Goal: Register for event/course

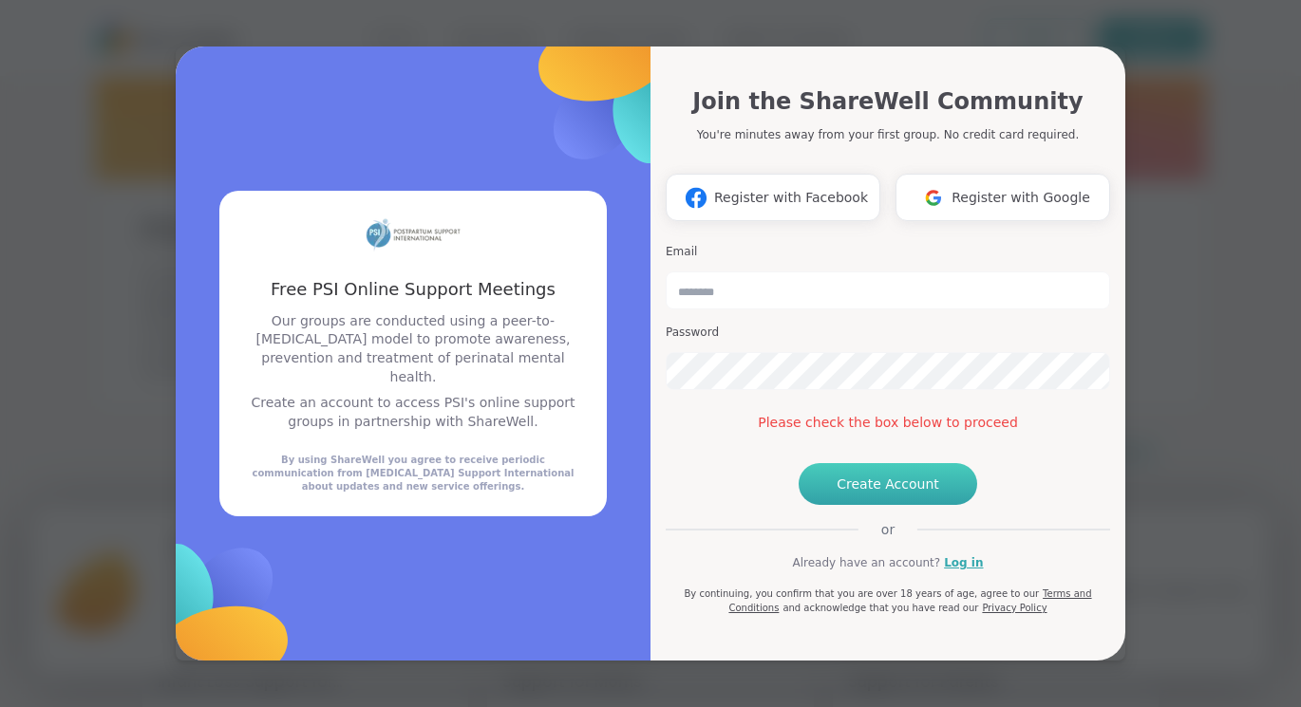
click at [871, 505] on button "Create Account" at bounding box center [888, 484] width 179 height 42
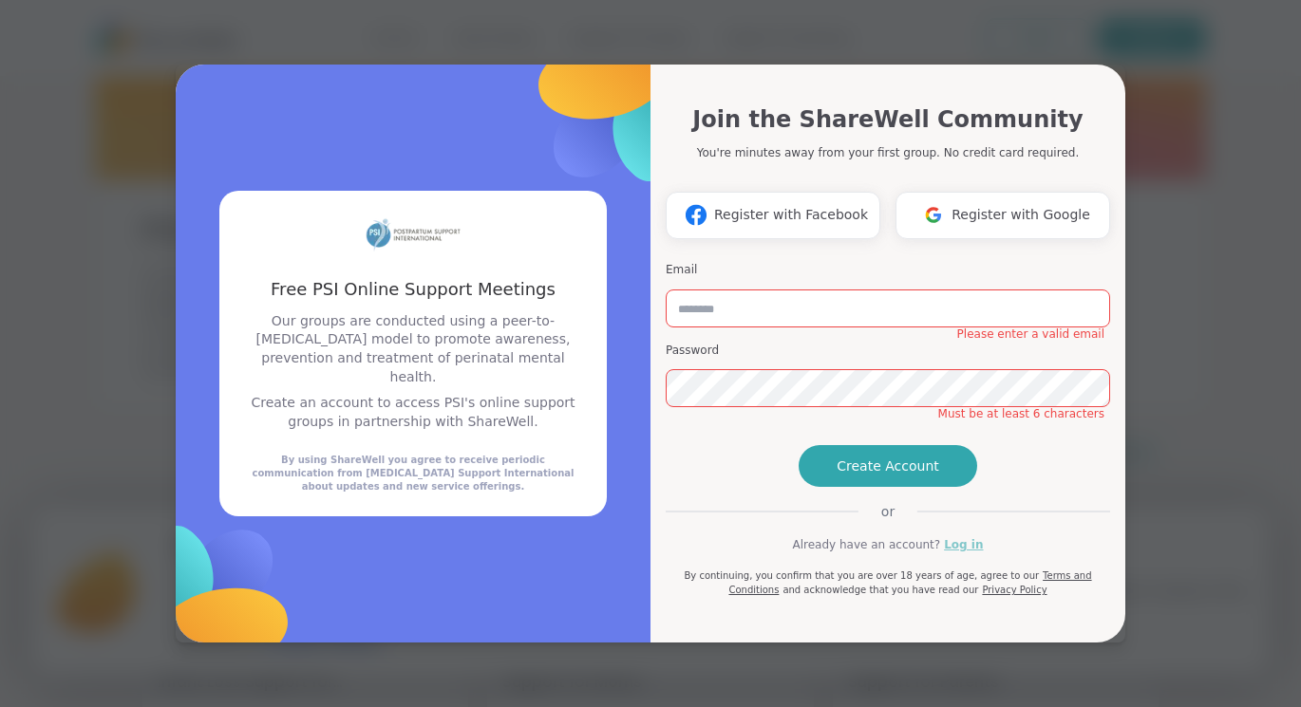
click at [955, 554] on link "Log in" at bounding box center [963, 545] width 39 height 17
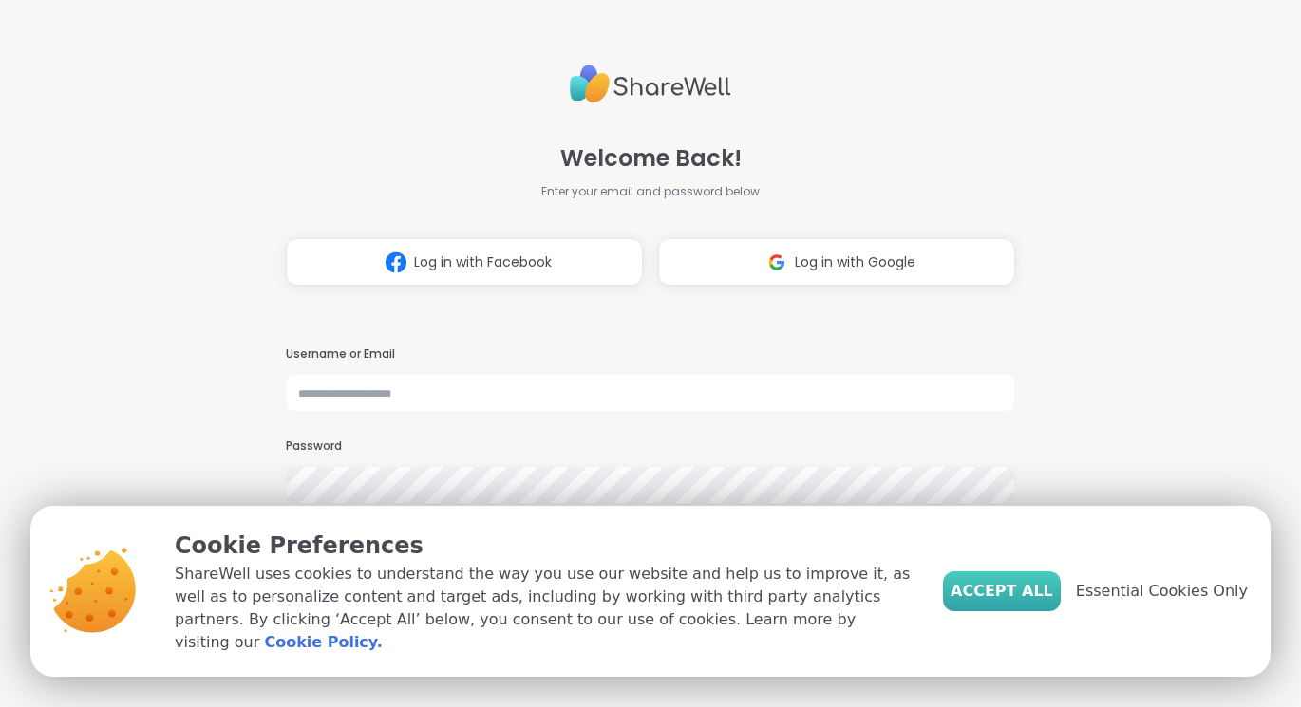
click at [997, 603] on span "Accept All" at bounding box center [1002, 591] width 103 height 23
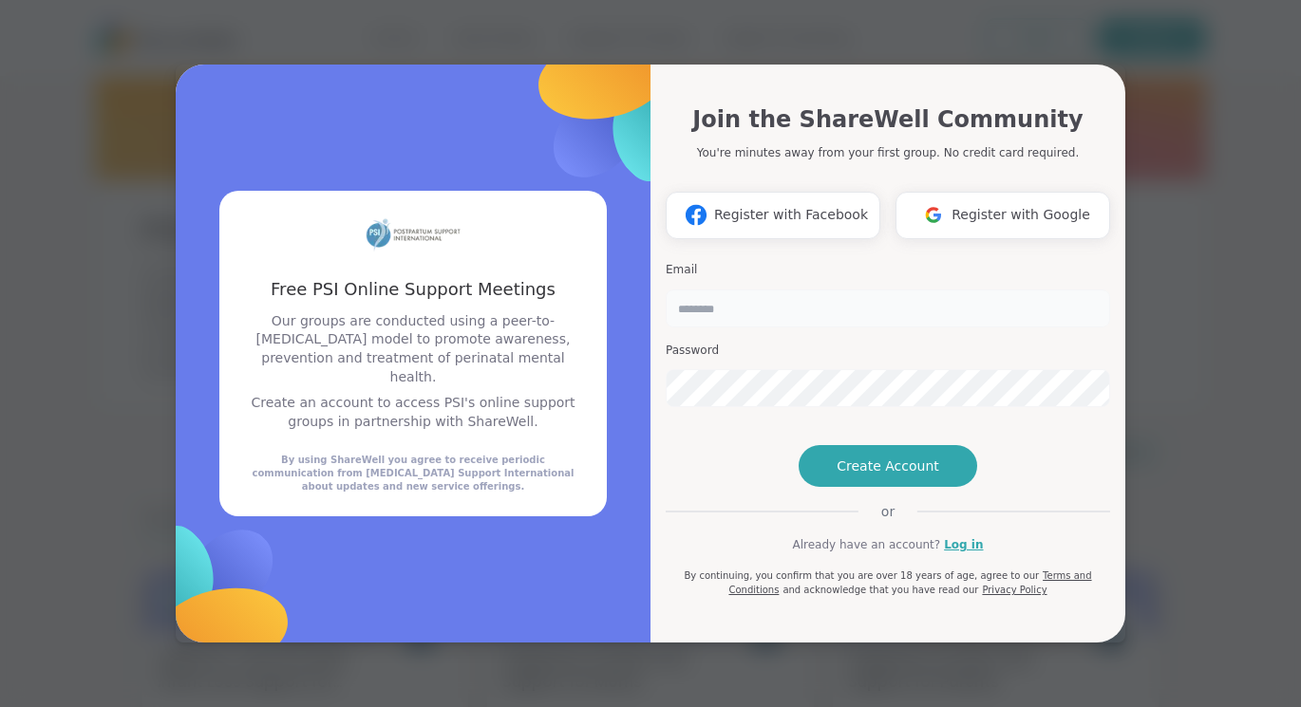
click at [753, 290] on input "email" at bounding box center [888, 309] width 444 height 38
click at [950, 554] on link "Log in" at bounding box center [963, 545] width 39 height 17
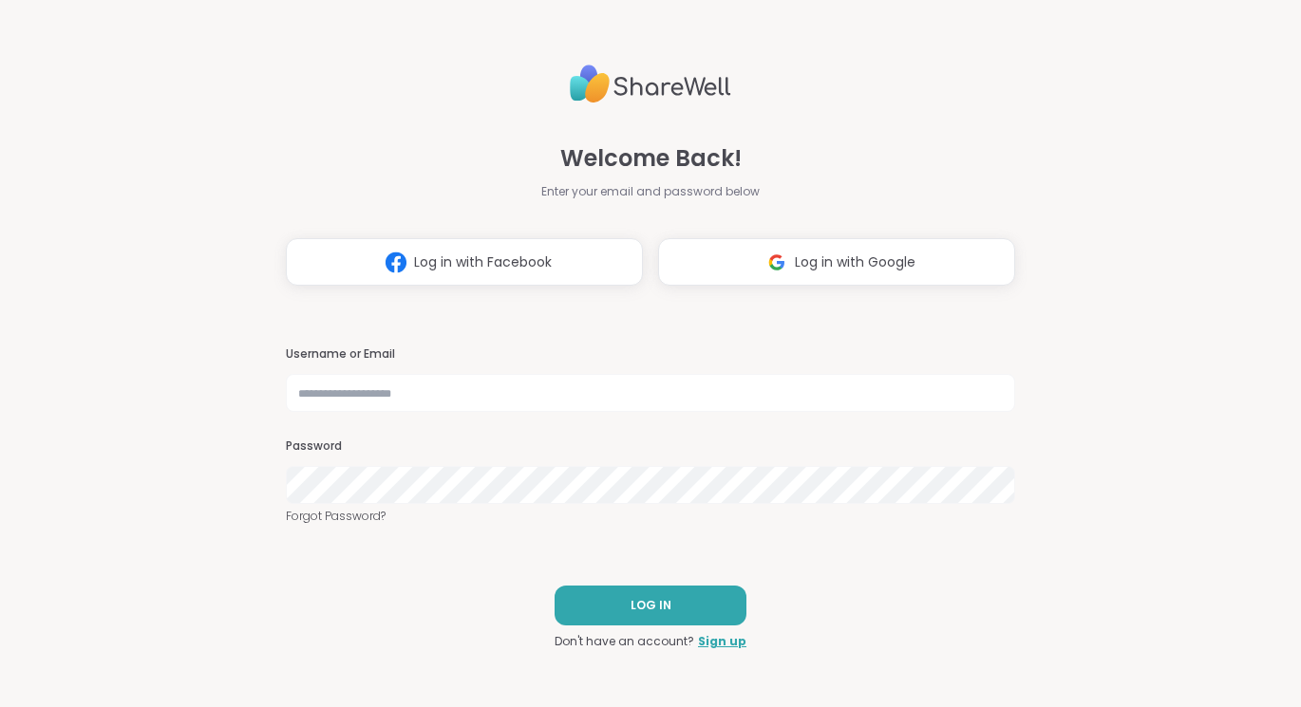
click at [645, 413] on div "Username or Email Password Forgot Password?" at bounding box center [650, 436] width 729 height 179
click at [725, 643] on link "Sign up" at bounding box center [722, 641] width 48 height 17
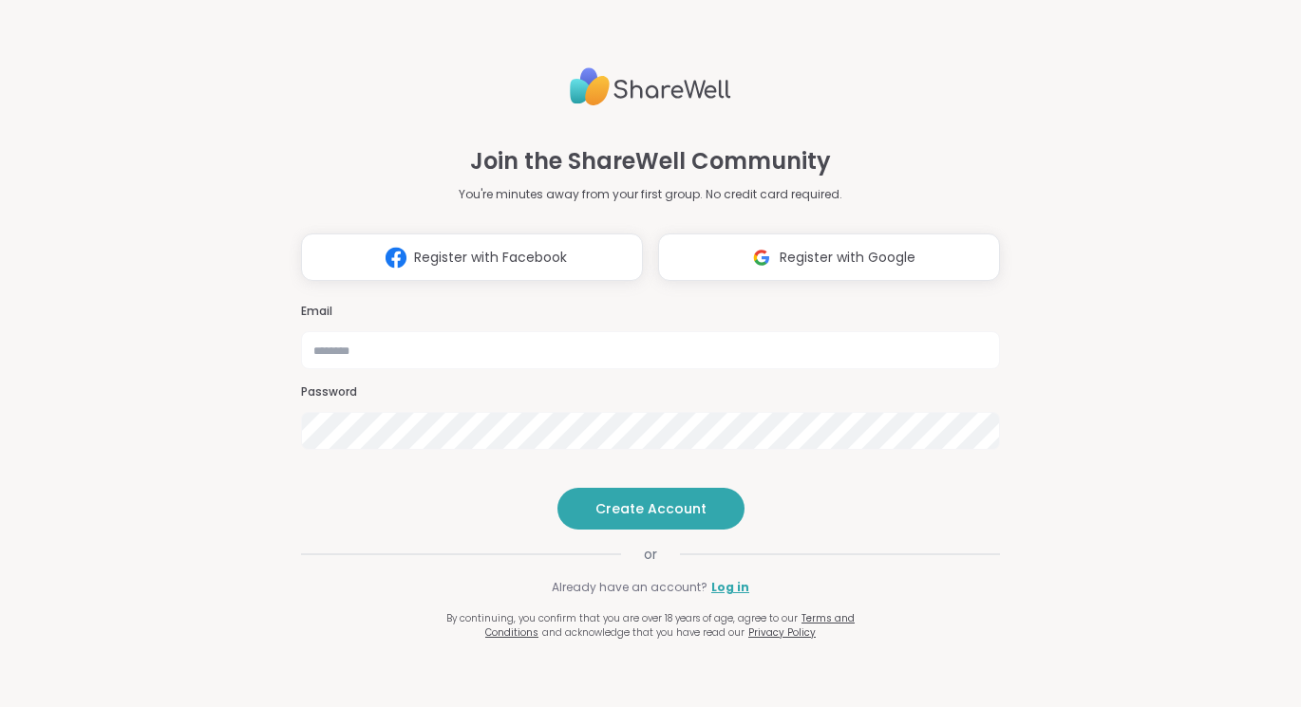
drag, startPoint x: 564, startPoint y: 336, endPoint x: 560, endPoint y: 317, distance: 19.4
click at [564, 336] on div "Email Password" at bounding box center [650, 376] width 699 height 161
click at [560, 331] on input "email" at bounding box center [650, 350] width 699 height 38
click at [524, 304] on div "Email" at bounding box center [650, 337] width 699 height 66
click at [501, 331] on input "email" at bounding box center [650, 350] width 699 height 38
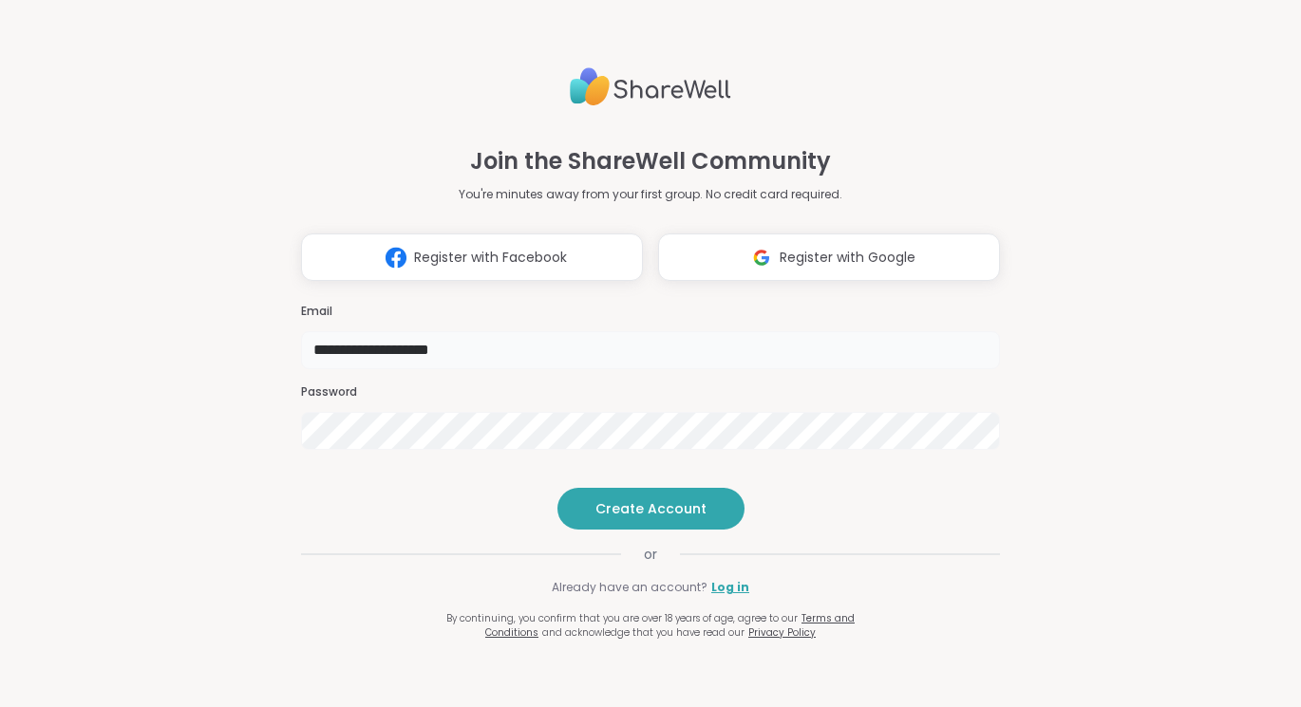
type input "**********"
click at [613, 519] on span "Create Account" at bounding box center [650, 509] width 111 height 19
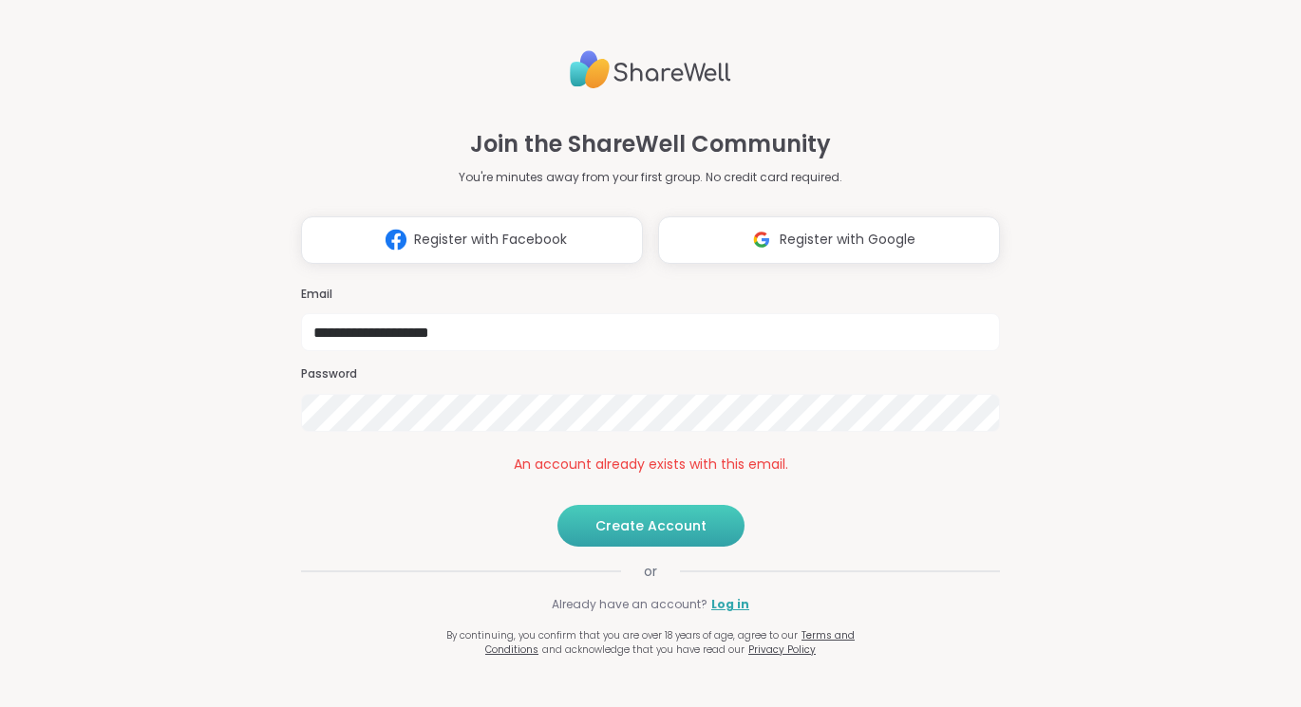
click at [617, 536] on span "Create Account" at bounding box center [650, 526] width 111 height 19
click at [680, 536] on span "Create Account" at bounding box center [650, 526] width 111 height 19
click at [716, 217] on button "Register with Google" at bounding box center [829, 240] width 342 height 47
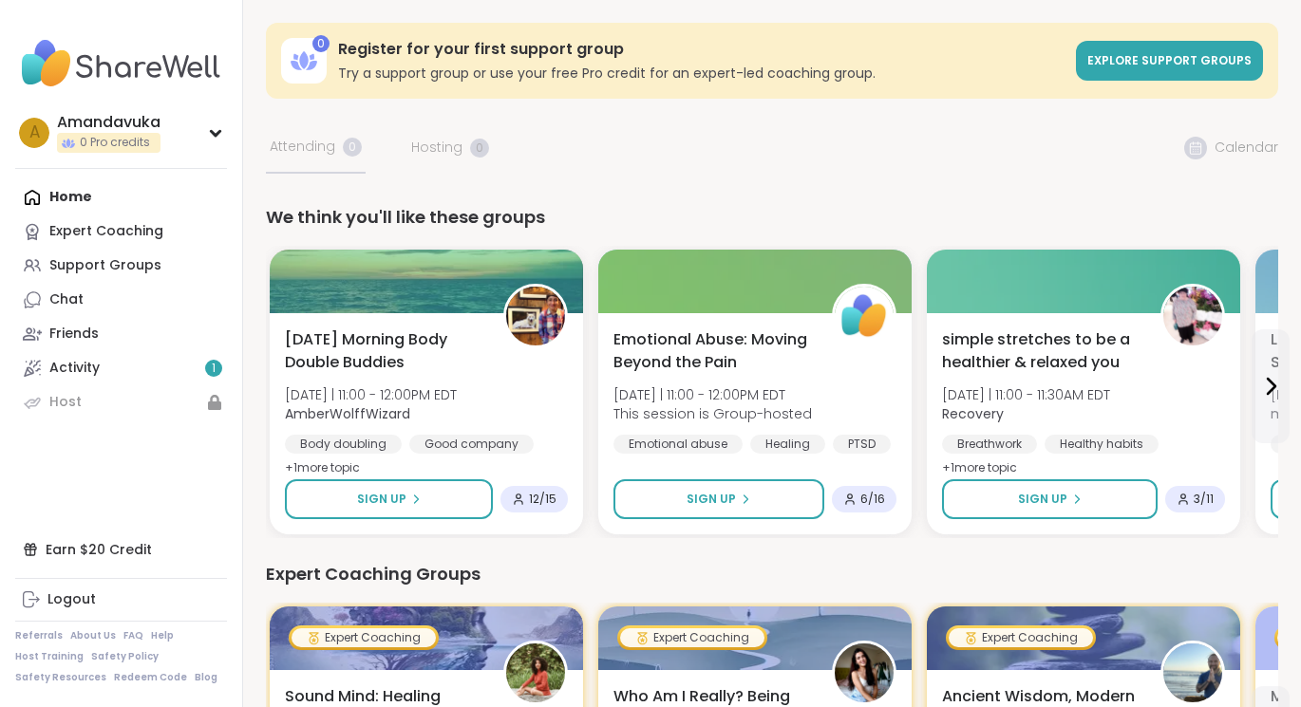
click at [134, 193] on div "Home Expert Coaching Support Groups Chat Friends Activity 1 Host" at bounding box center [121, 299] width 212 height 239
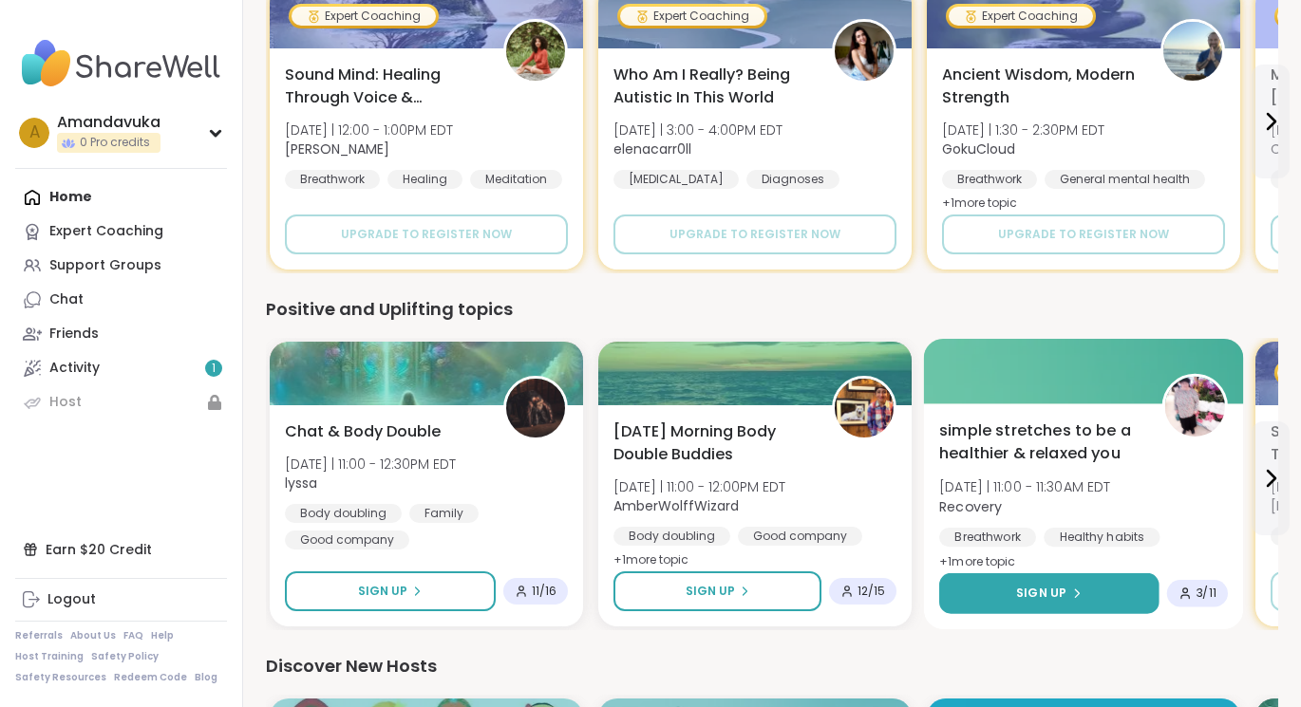
scroll to position [629, 0]
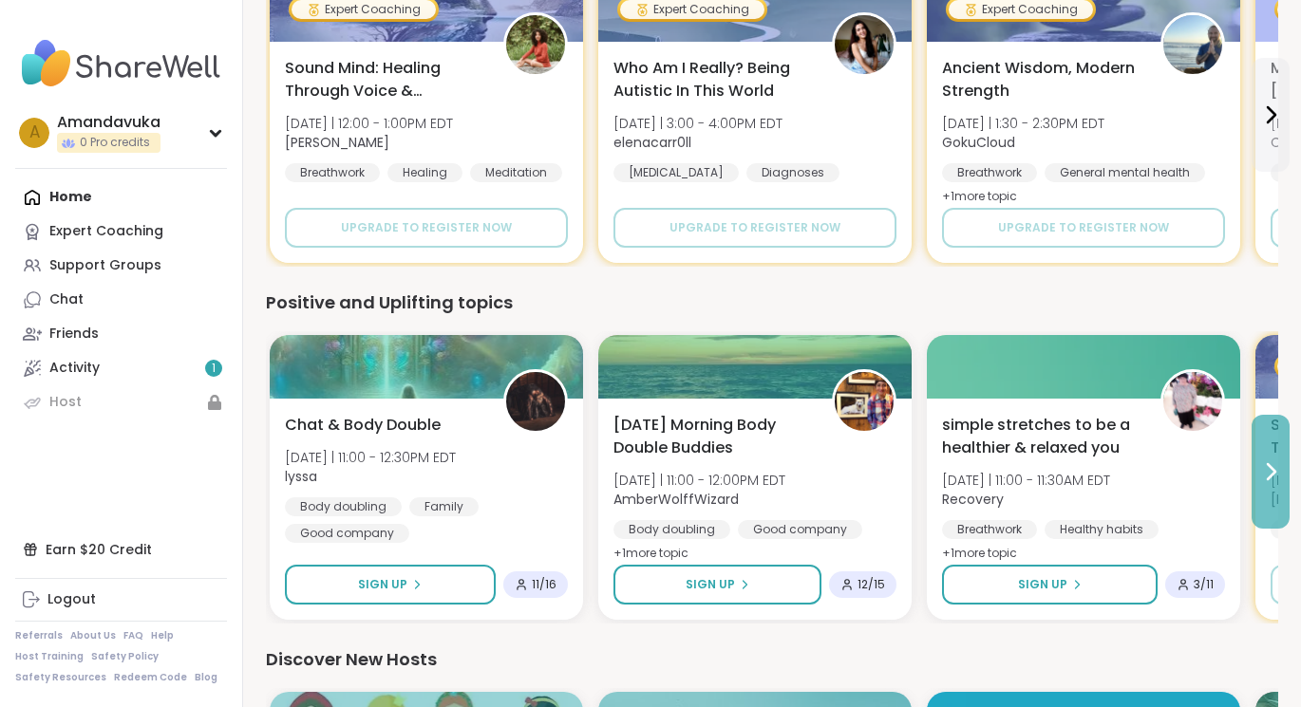
click at [1270, 474] on icon at bounding box center [1270, 472] width 23 height 23
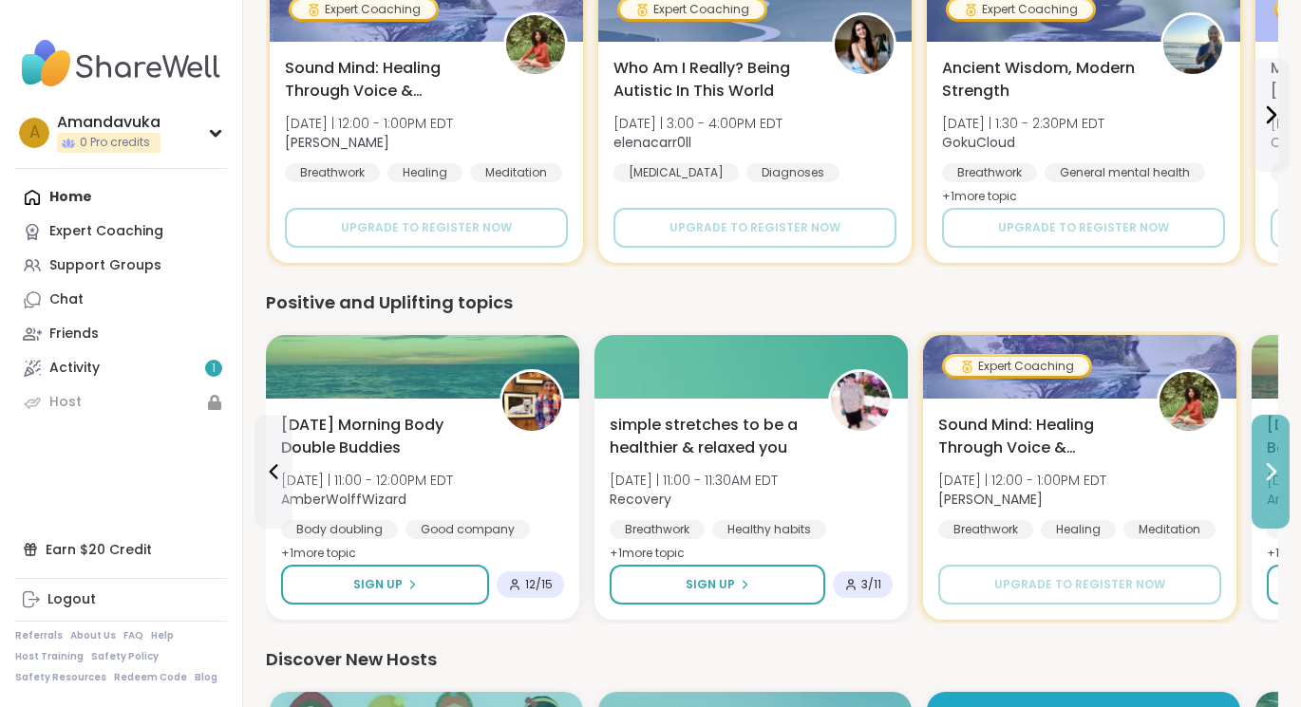
click at [1271, 478] on icon at bounding box center [1272, 471] width 8 height 15
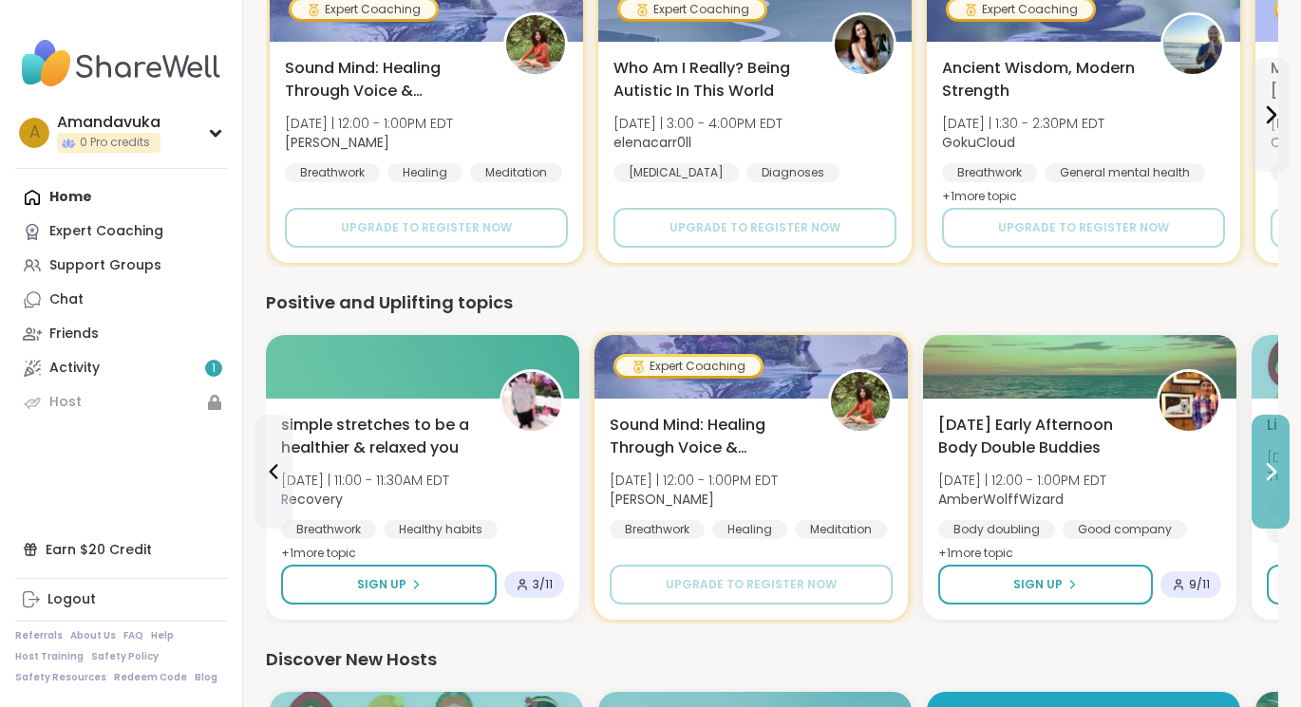
click at [1271, 478] on icon at bounding box center [1272, 471] width 8 height 15
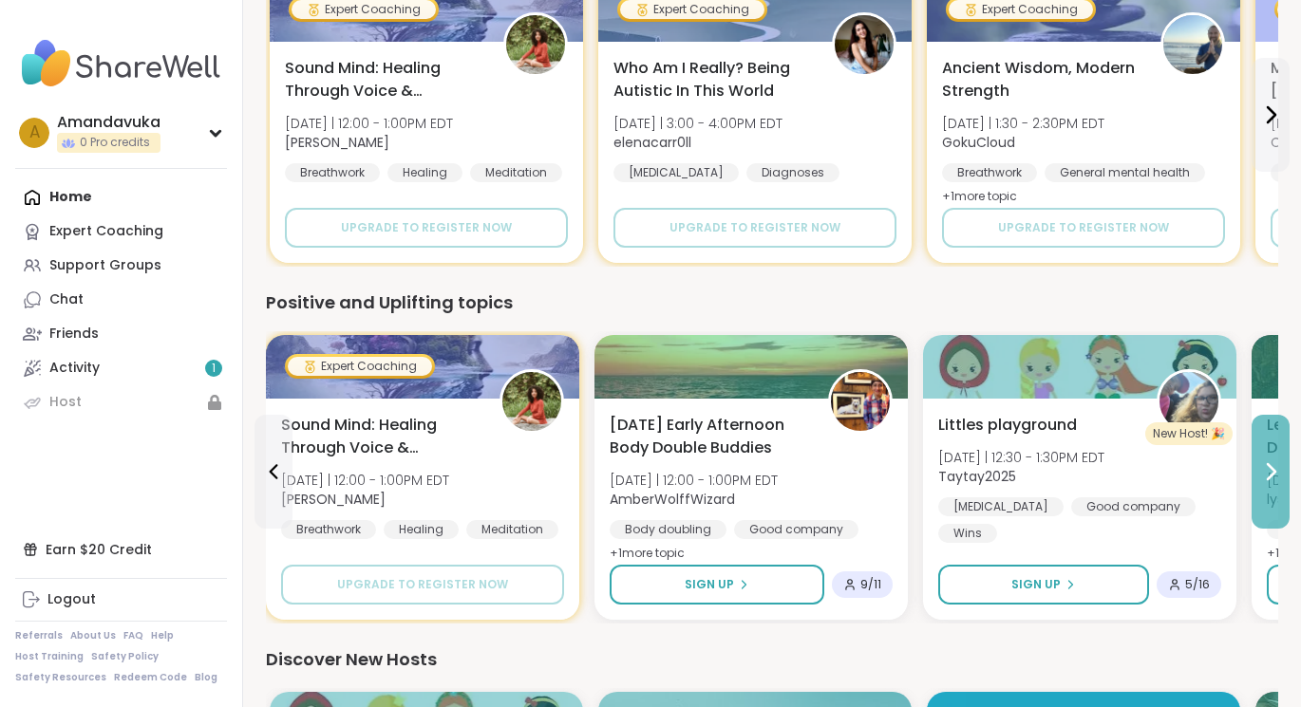
click at [1271, 478] on icon at bounding box center [1272, 471] width 8 height 15
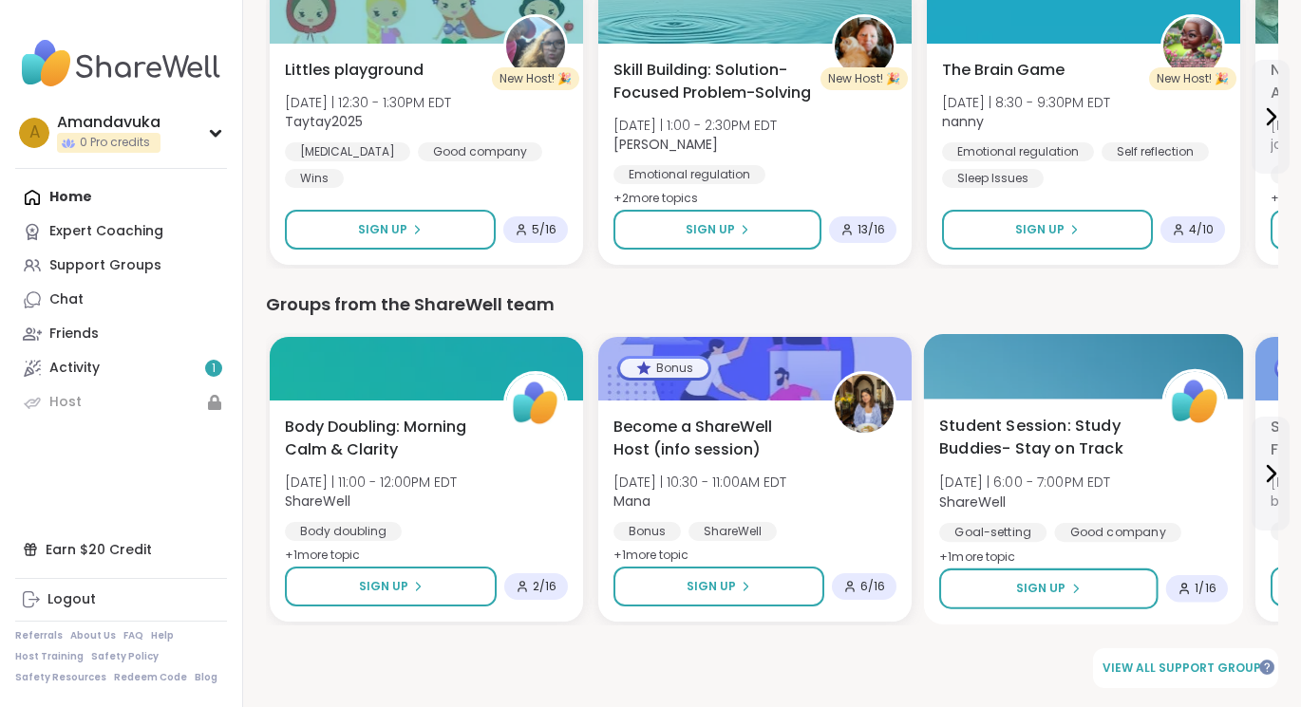
scroll to position [1341, 0]
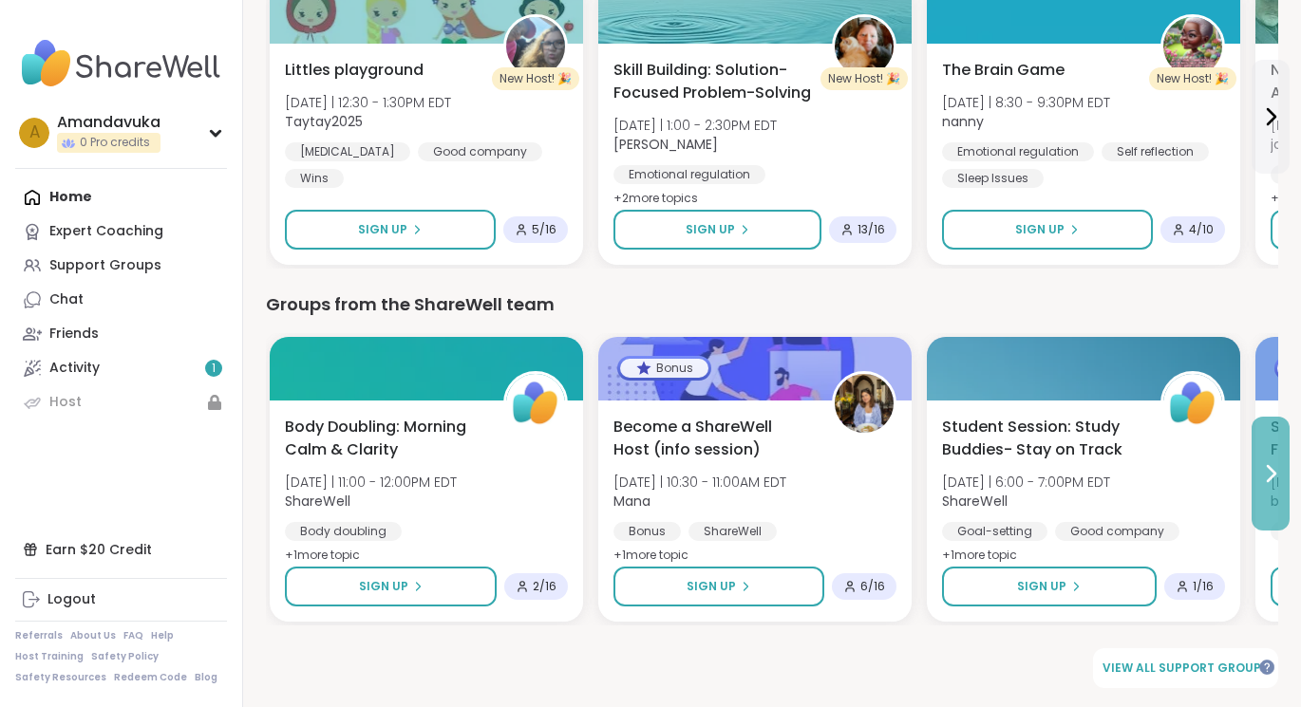
click at [1270, 477] on icon at bounding box center [1270, 473] width 23 height 23
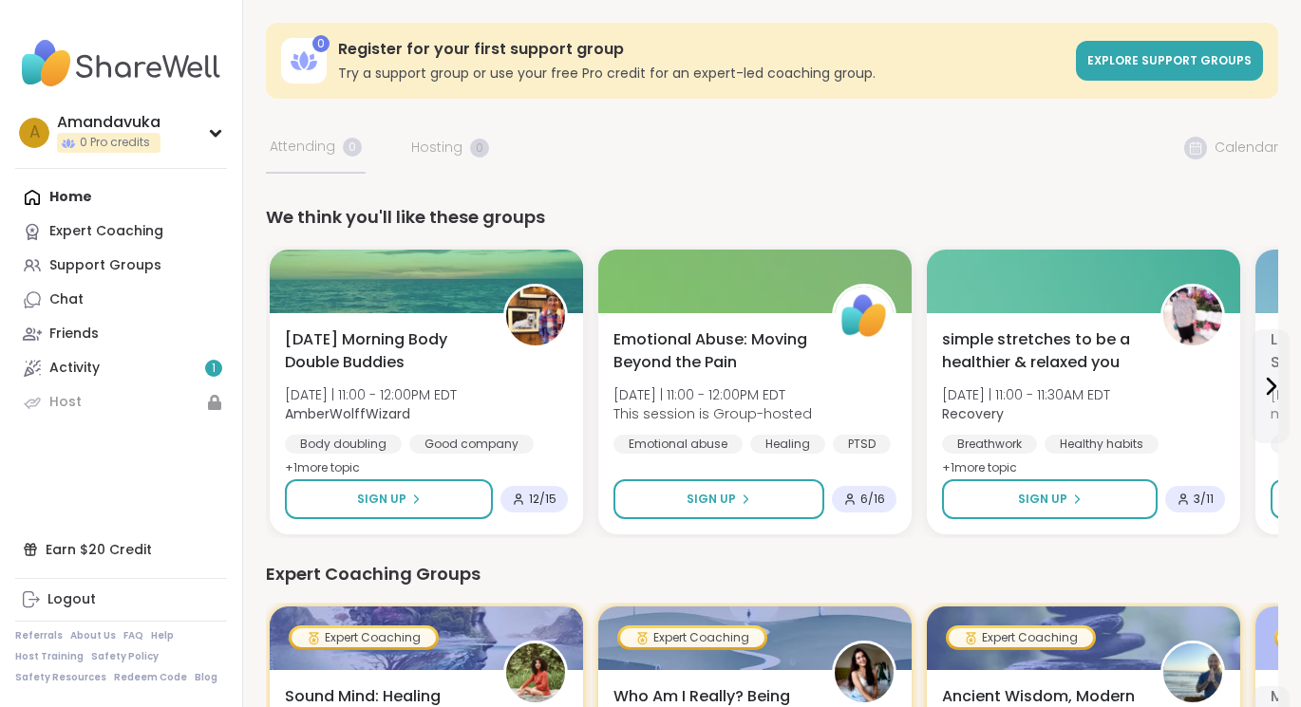
scroll to position [0, 0]
click at [117, 200] on div "Home Expert Coaching Support Groups Chat Friends Activity 1 Host" at bounding box center [121, 299] width 212 height 239
click at [116, 225] on div "Expert Coaching" at bounding box center [106, 231] width 114 height 19
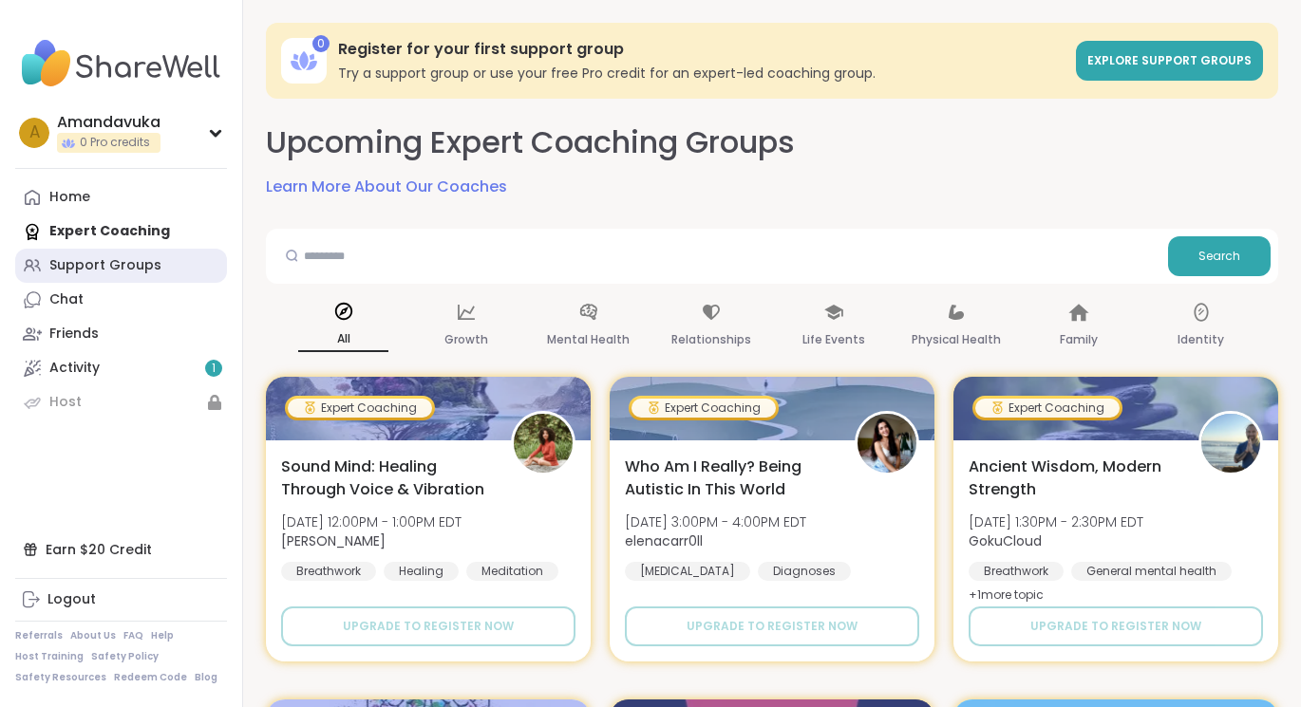
click at [118, 266] on div "Support Groups" at bounding box center [105, 265] width 112 height 19
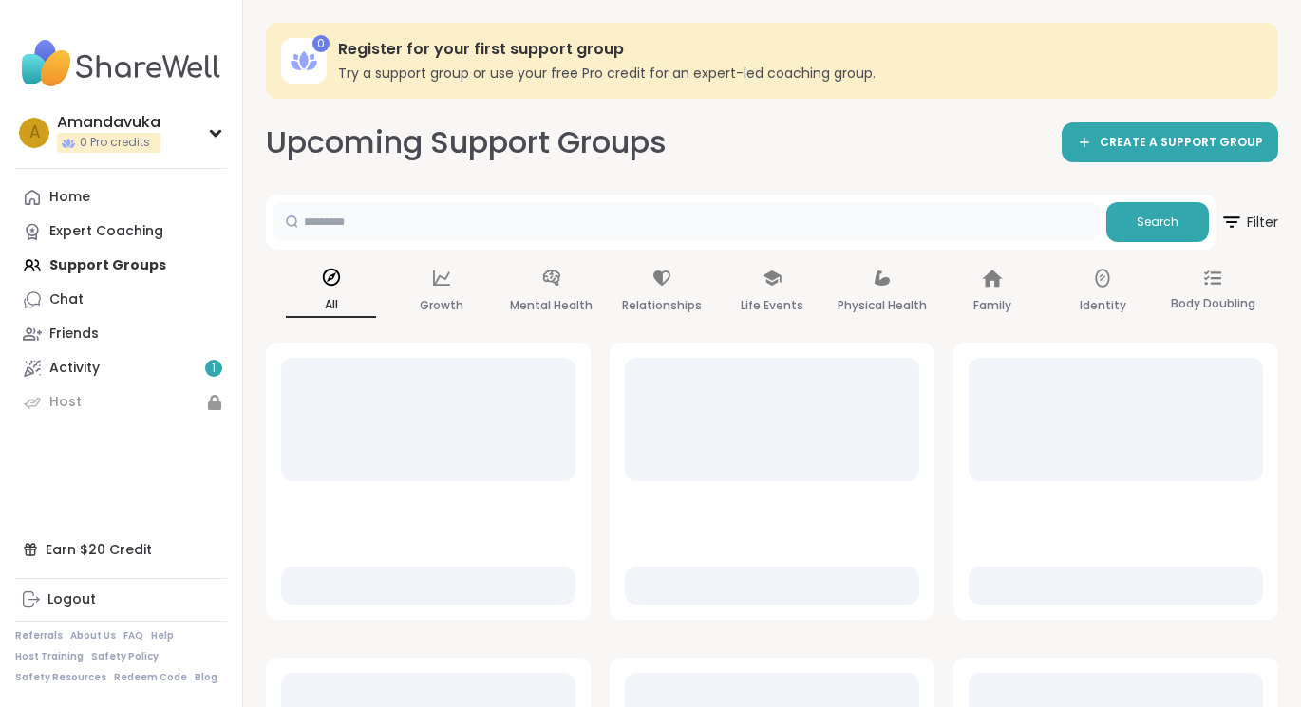
click at [327, 217] on input "text" at bounding box center [685, 221] width 825 height 38
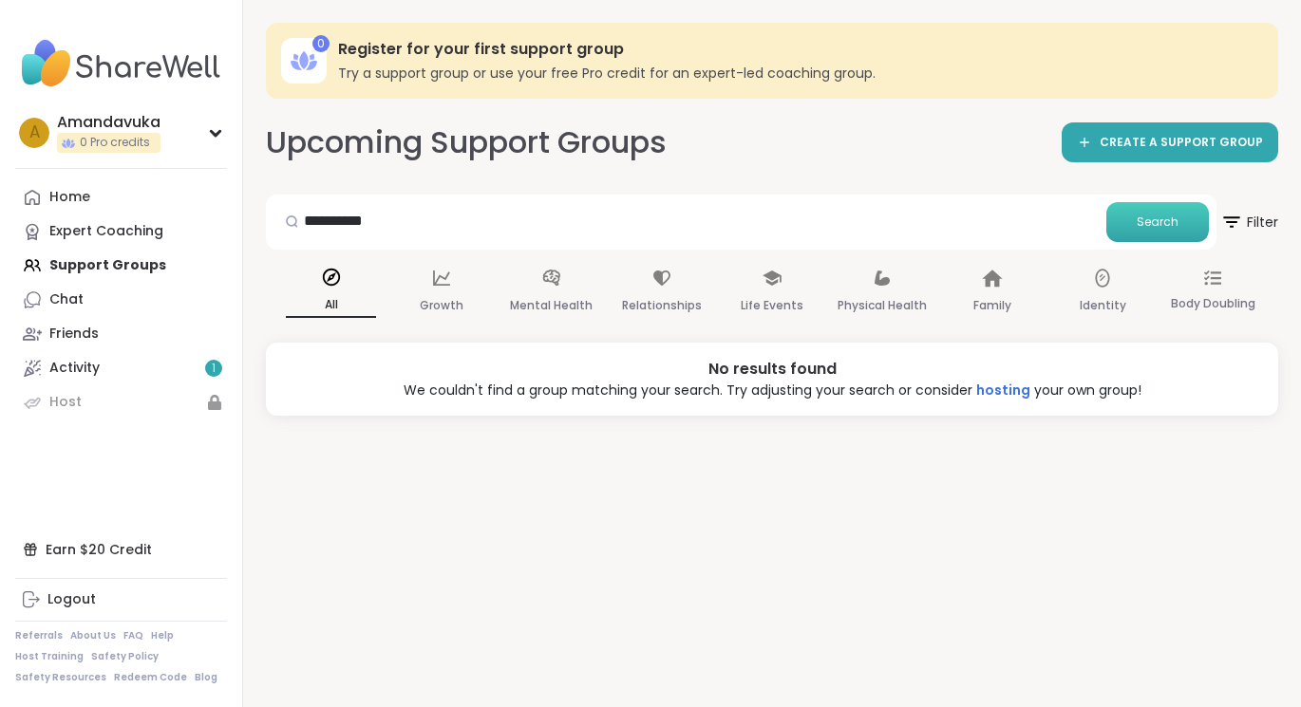
click at [1147, 217] on span "Search" at bounding box center [1158, 222] width 42 height 17
click at [446, 219] on input "*********" at bounding box center [685, 221] width 825 height 38
type input "*********"
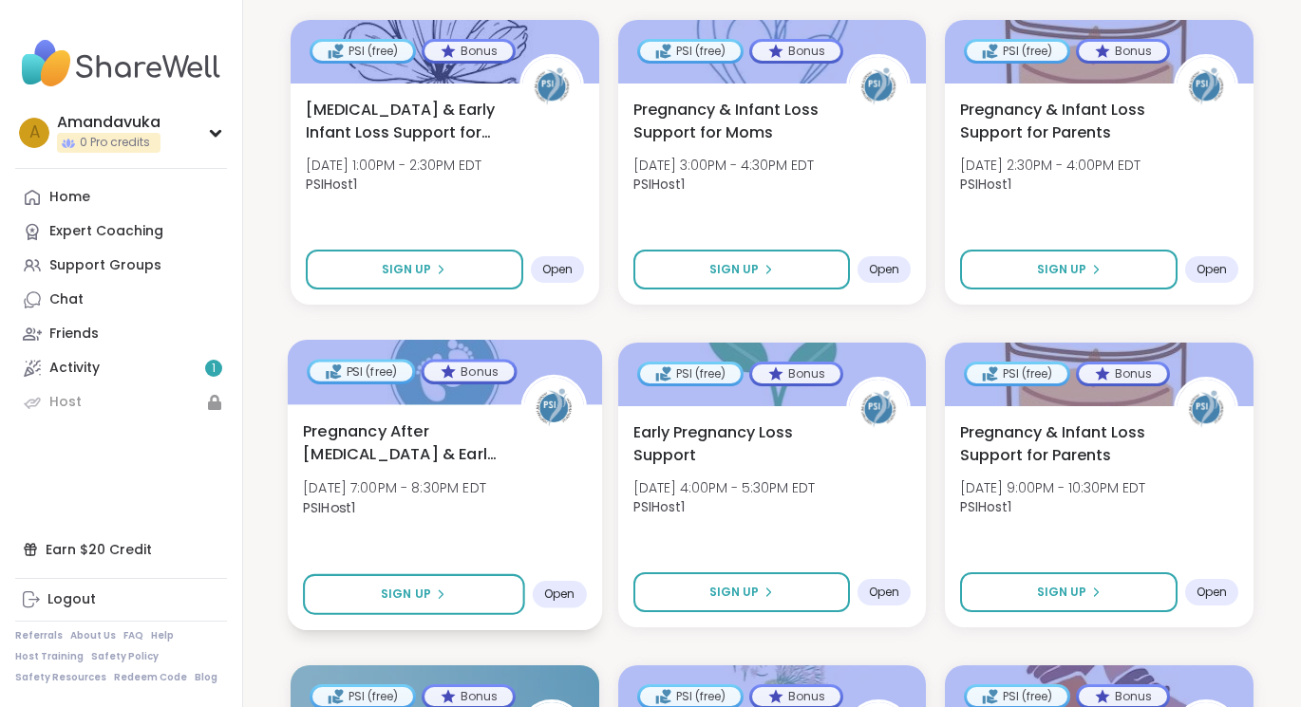
scroll to position [481, 0]
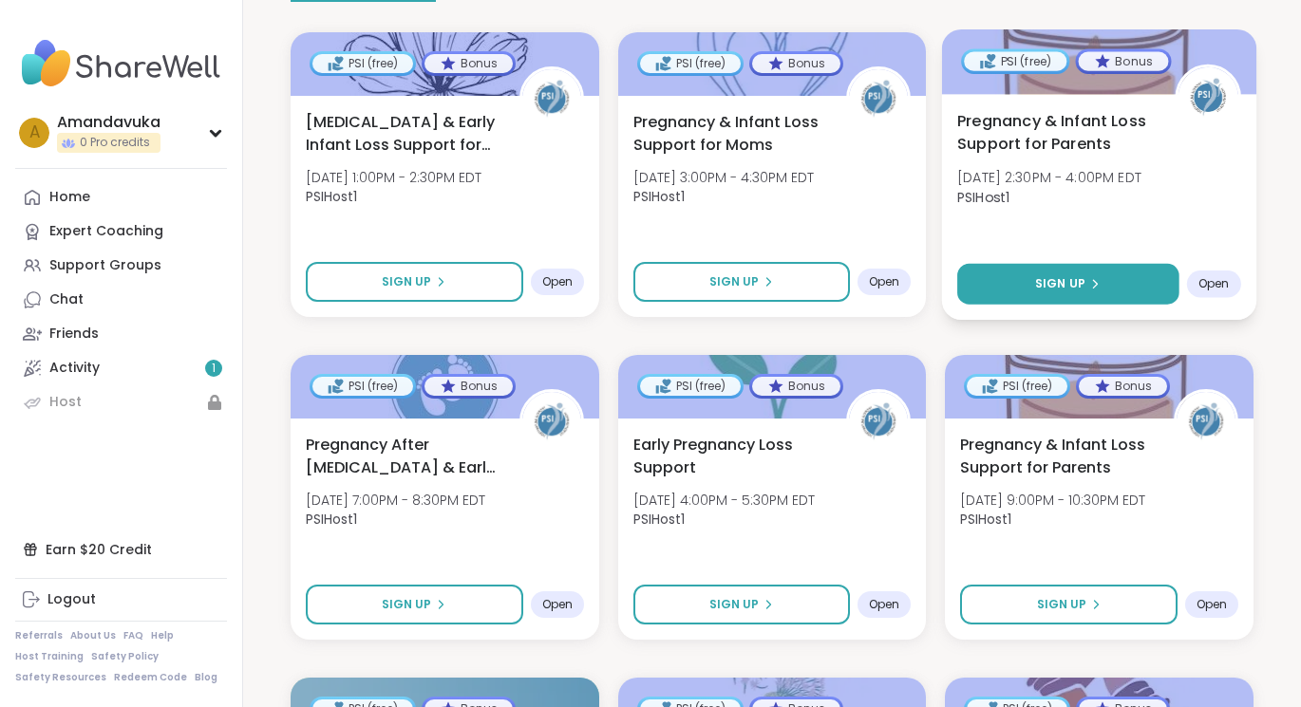
click at [1058, 278] on button "Sign Up" at bounding box center [1067, 284] width 221 height 41
select select "**"
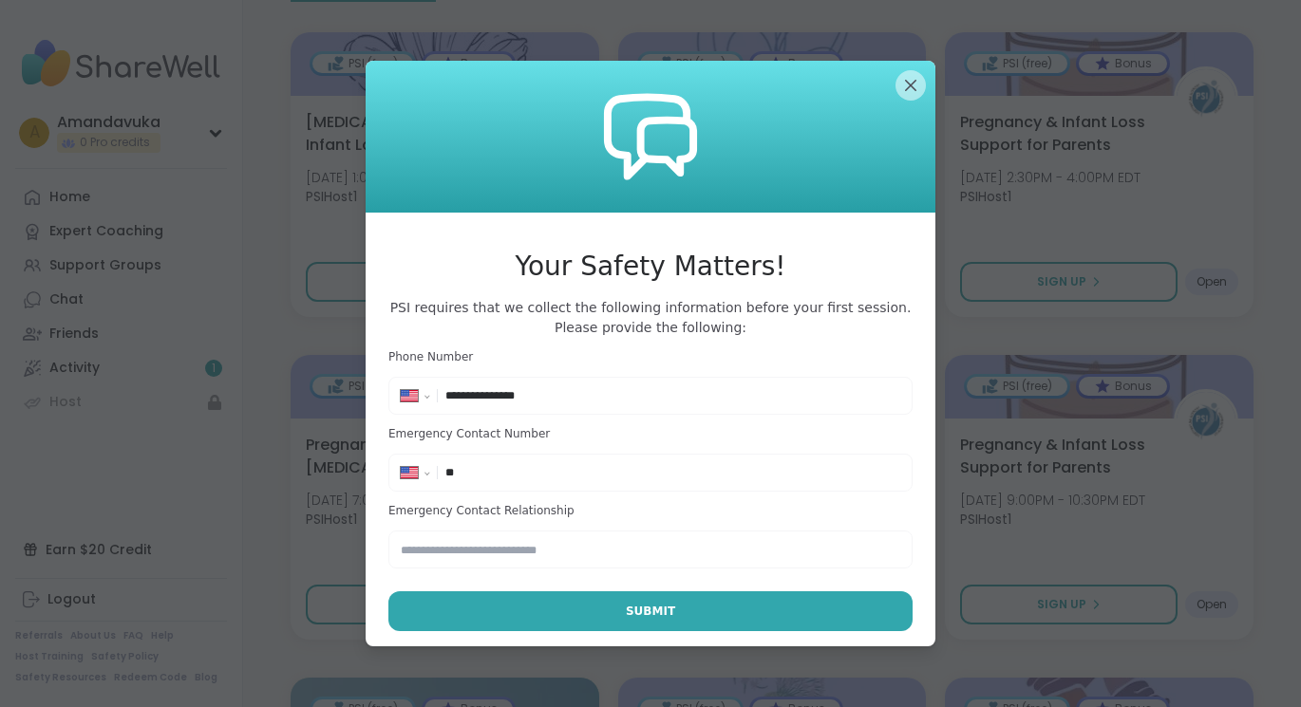
click at [545, 459] on div "**********" at bounding box center [650, 473] width 515 height 28
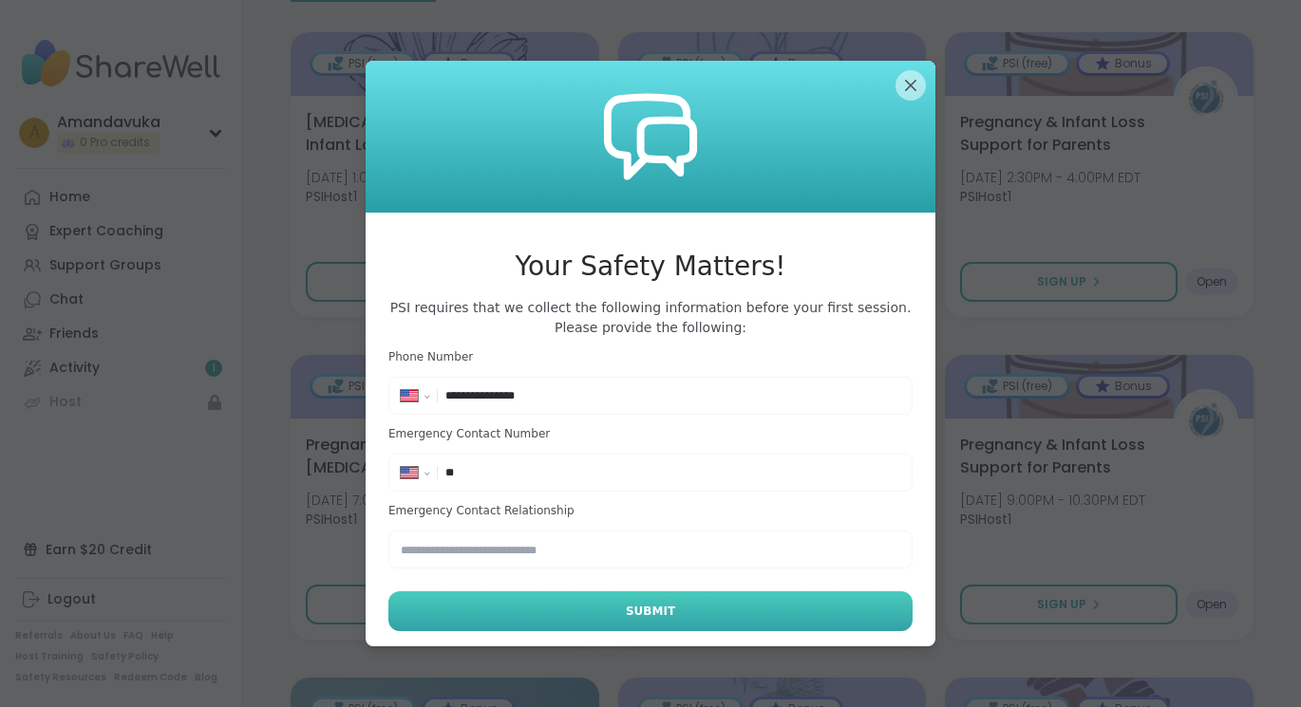
click at [563, 612] on button "Submit" at bounding box center [650, 612] width 524 height 40
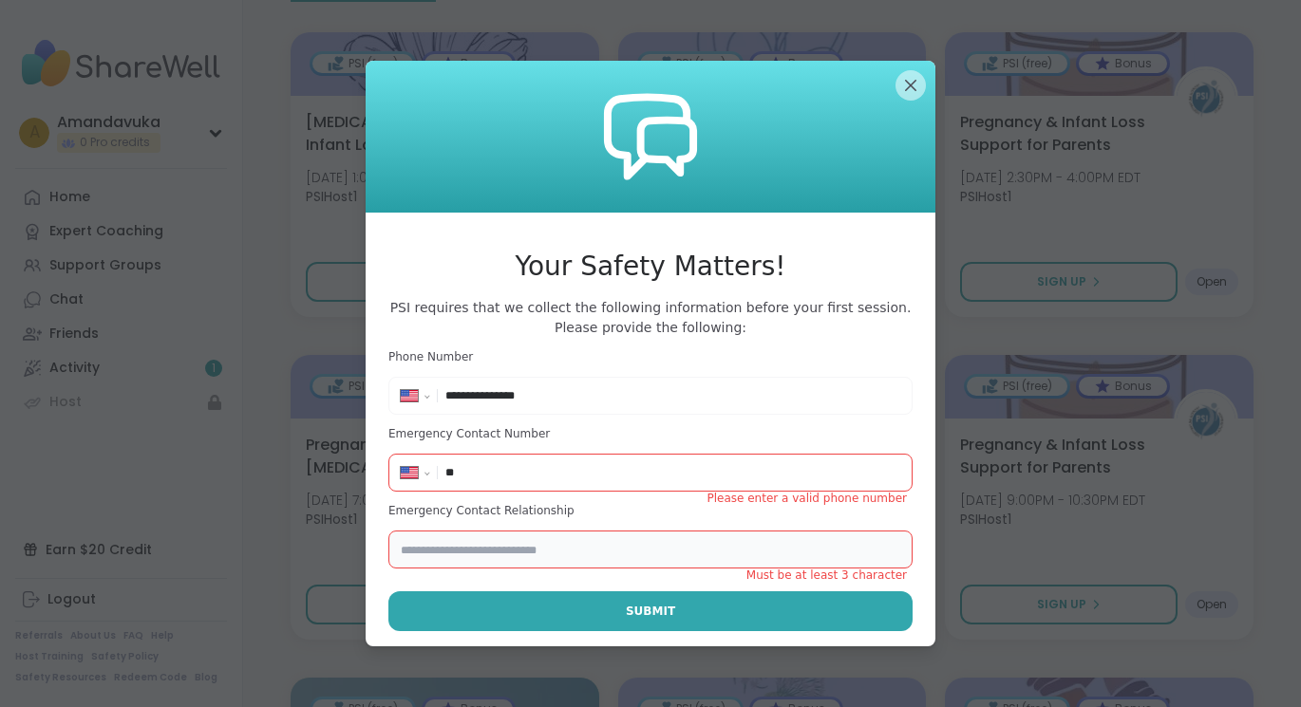
click at [553, 544] on input "text" at bounding box center [650, 550] width 524 height 38
click at [529, 470] on input "**" at bounding box center [672, 472] width 455 height 19
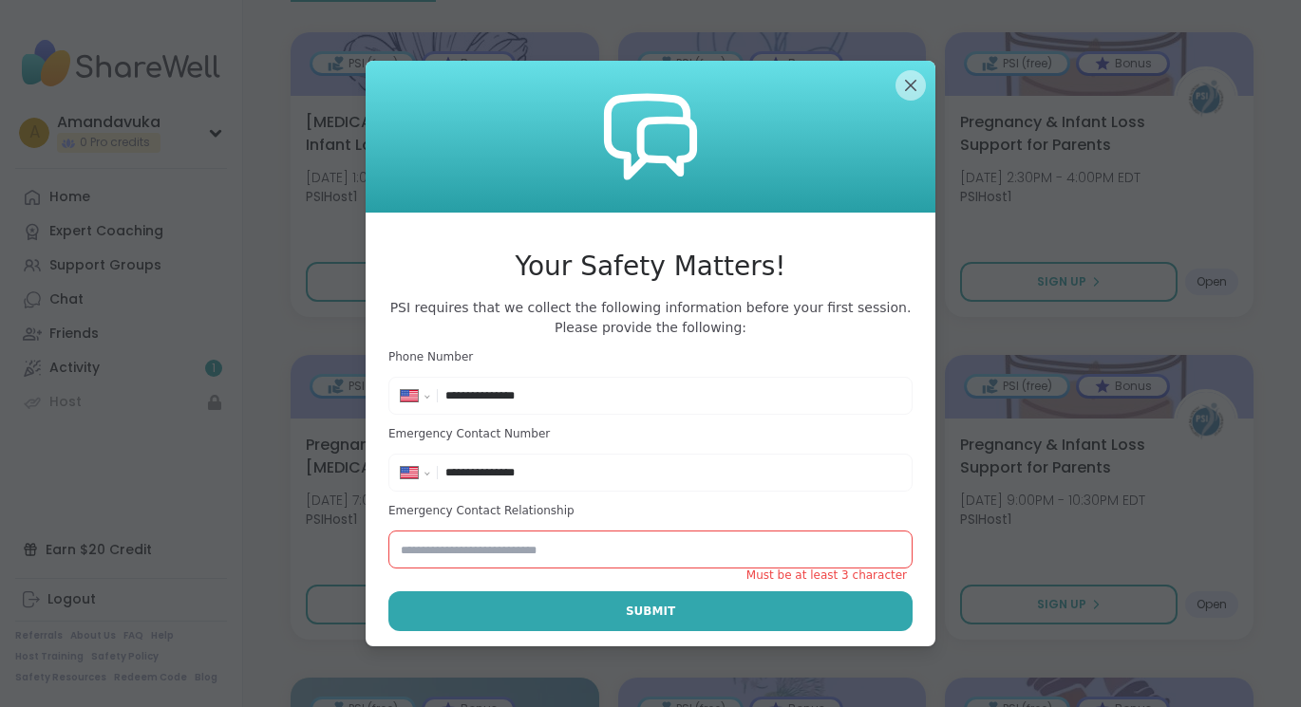
type input "**********"
click at [528, 554] on input "text" at bounding box center [650, 550] width 524 height 38
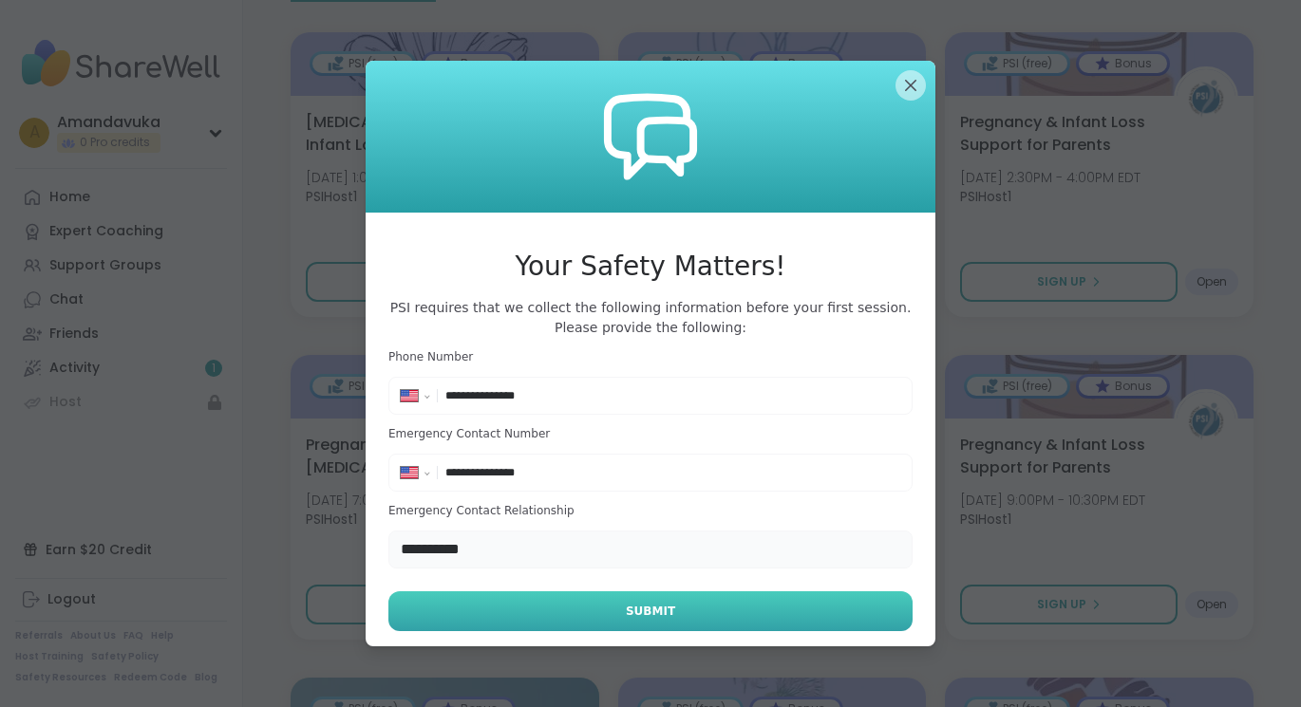
type input "**********"
click at [548, 610] on button "Submit" at bounding box center [650, 612] width 524 height 40
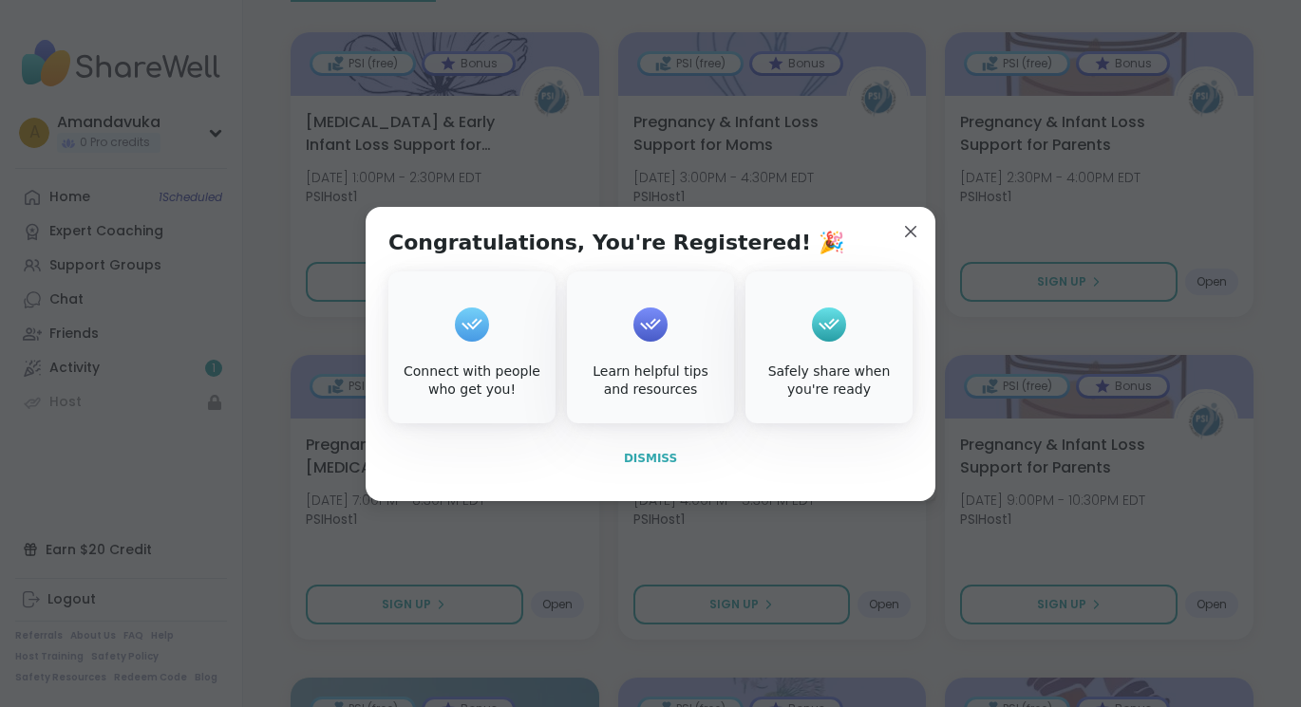
click at [650, 453] on span "Dismiss" at bounding box center [650, 458] width 53 height 13
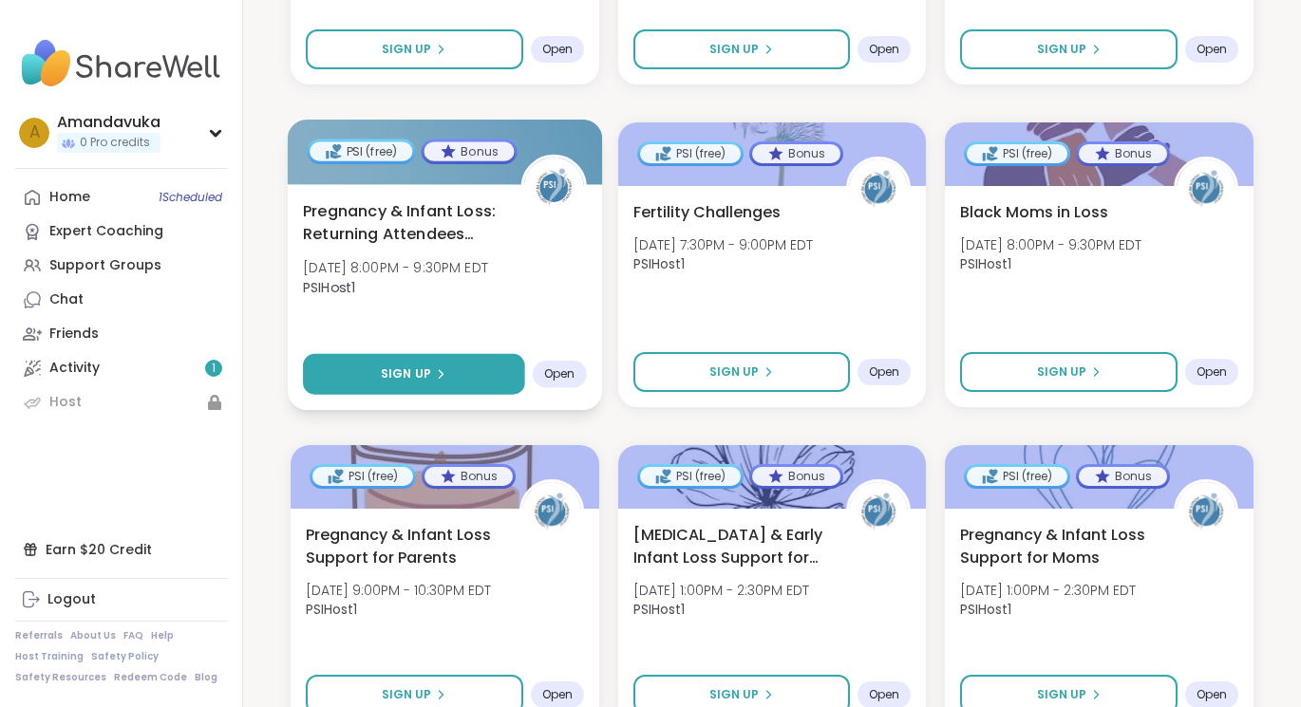
scroll to position [1042, 0]
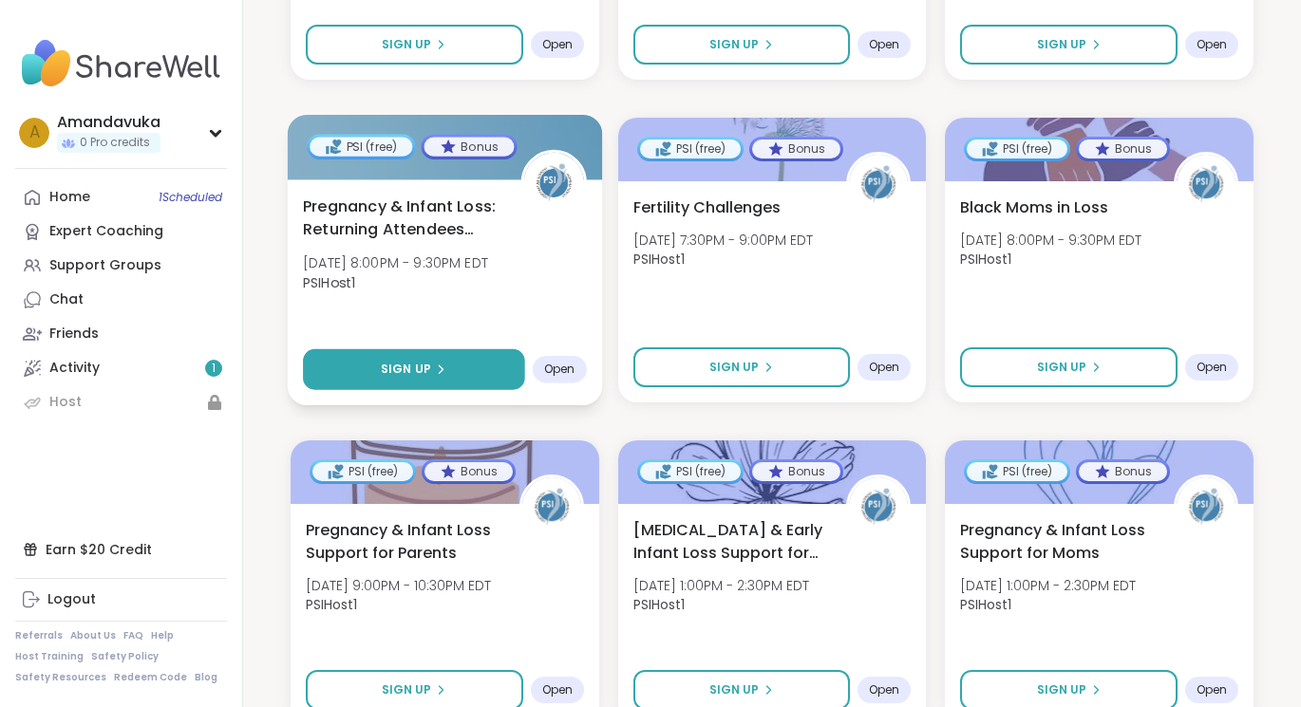
click at [451, 349] on button "Sign Up" at bounding box center [413, 369] width 221 height 41
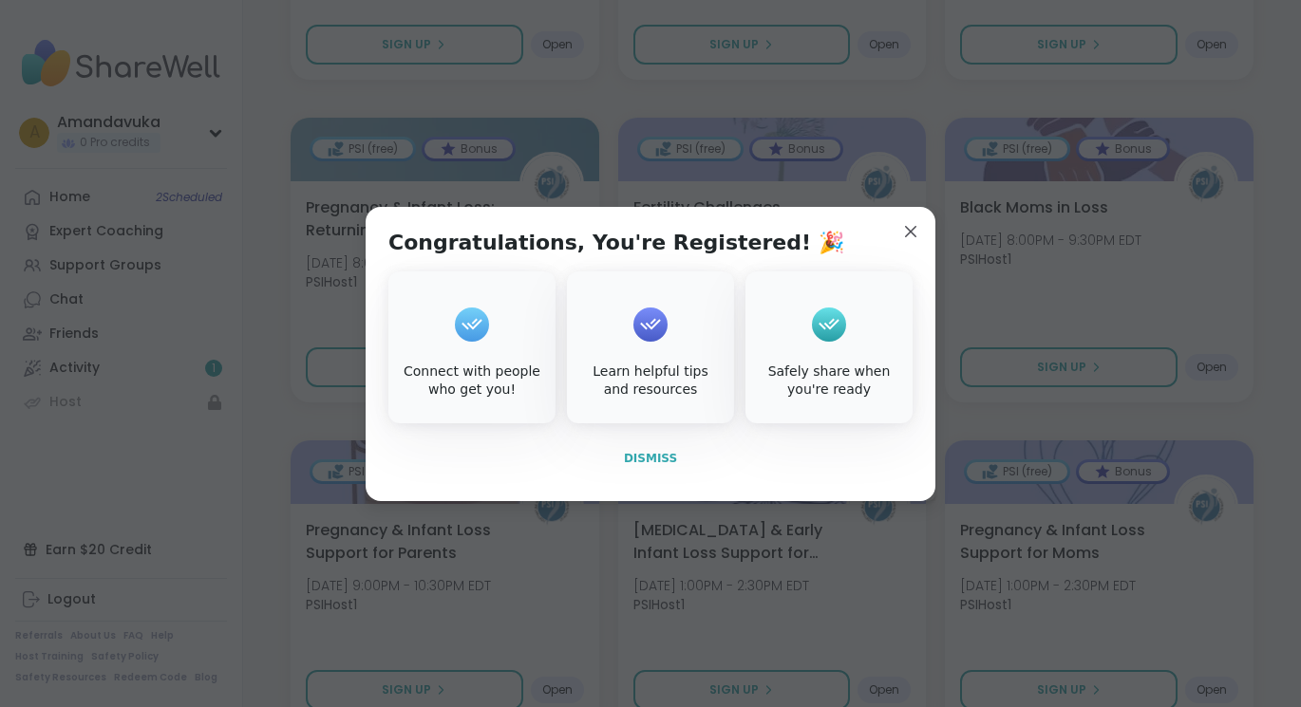
click at [650, 454] on span "Dismiss" at bounding box center [650, 458] width 53 height 13
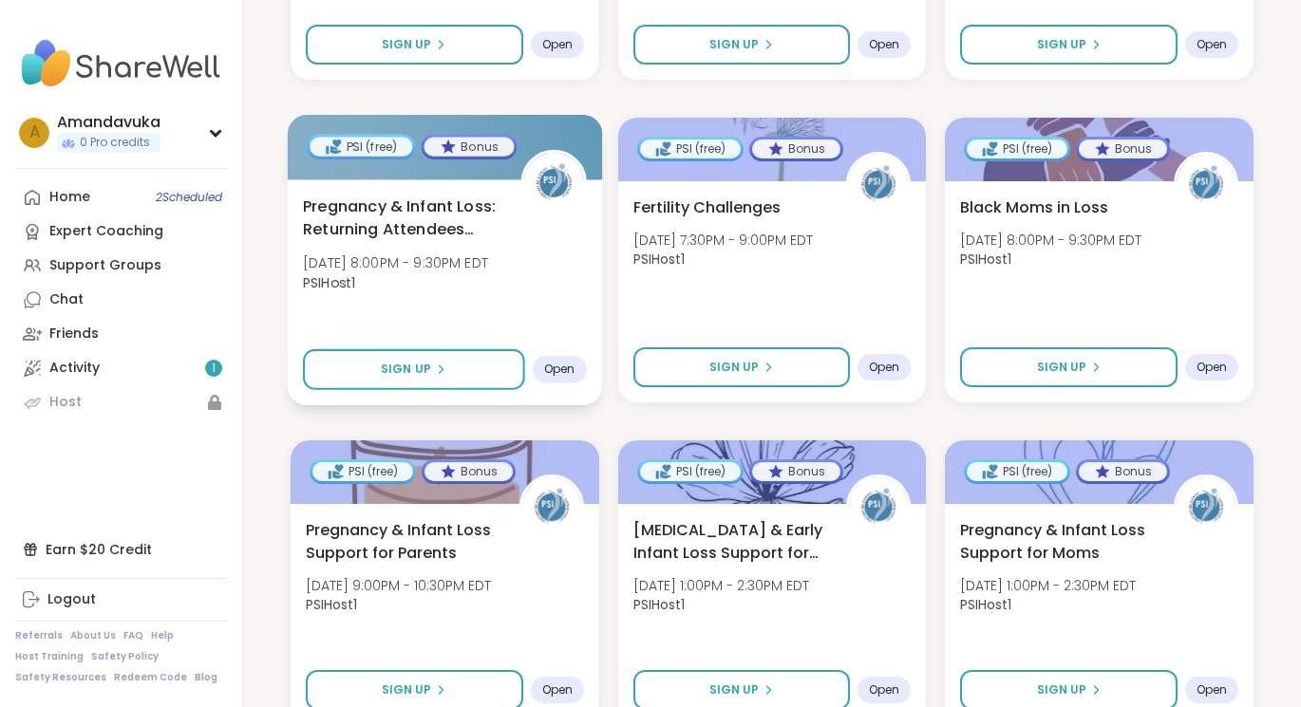
click at [557, 362] on span "Open" at bounding box center [559, 369] width 31 height 15
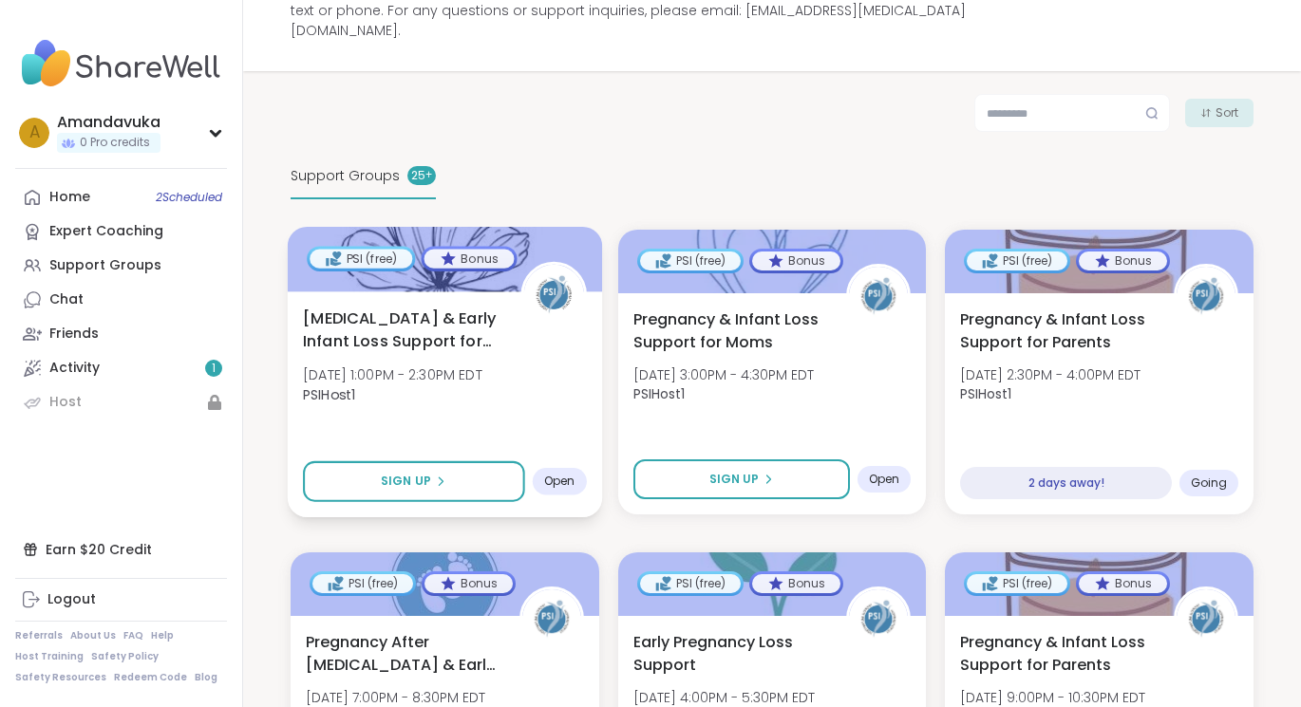
scroll to position [293, 0]
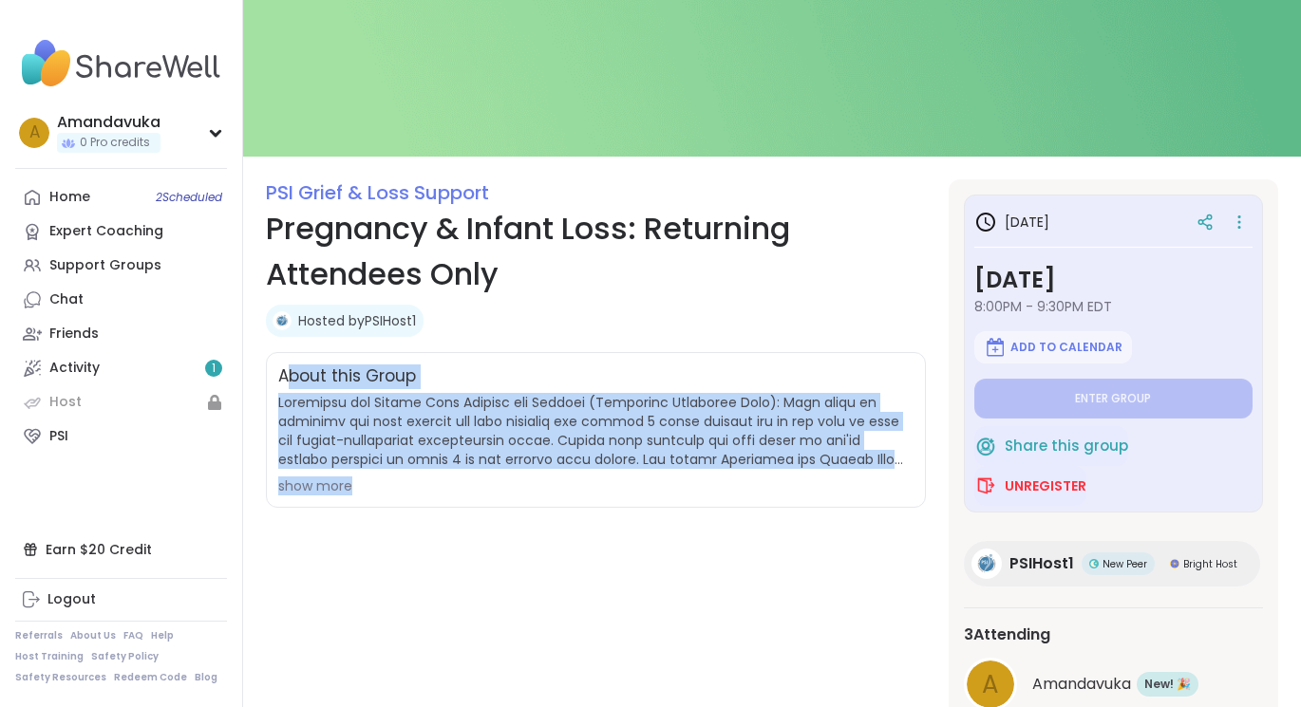
drag, startPoint x: 449, startPoint y: 484, endPoint x: 290, endPoint y: 383, distance: 189.1
click at [289, 382] on div "About this Group show more" at bounding box center [596, 430] width 660 height 156
click at [324, 492] on div "show more" at bounding box center [595, 486] width 635 height 19
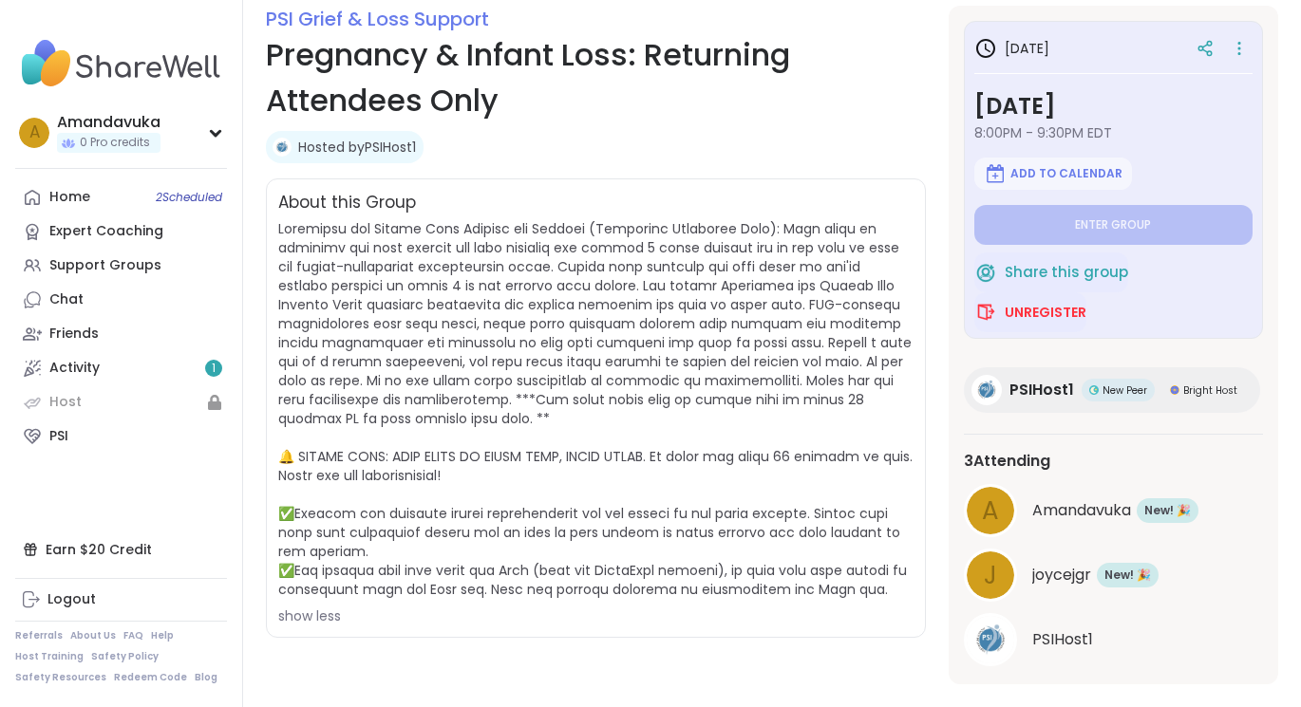
scroll to position [273, 0]
